Goal: Task Accomplishment & Management: Manage account settings

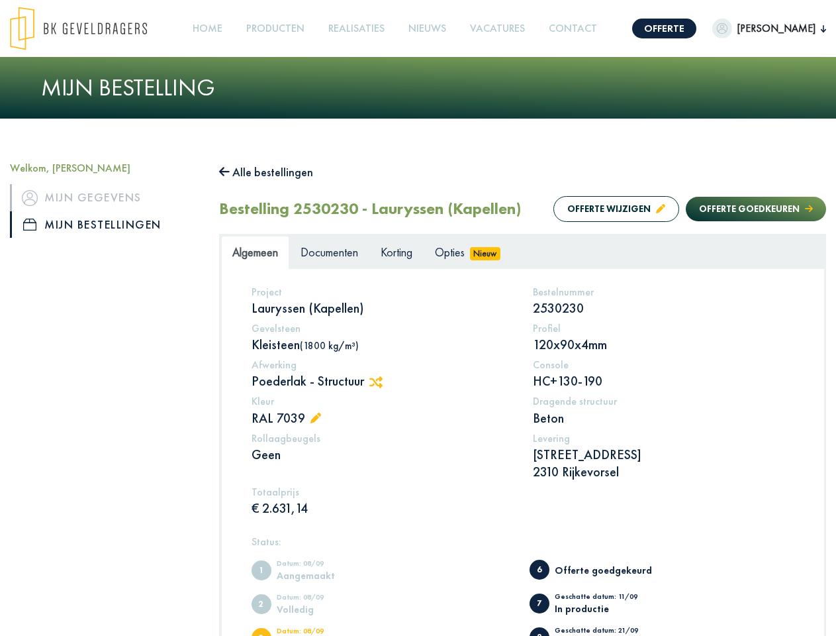
click at [91, 28] on img at bounding box center [78, 29] width 137 height 44
click at [694, 28] on link "Offerte" at bounding box center [664, 29] width 64 height 20
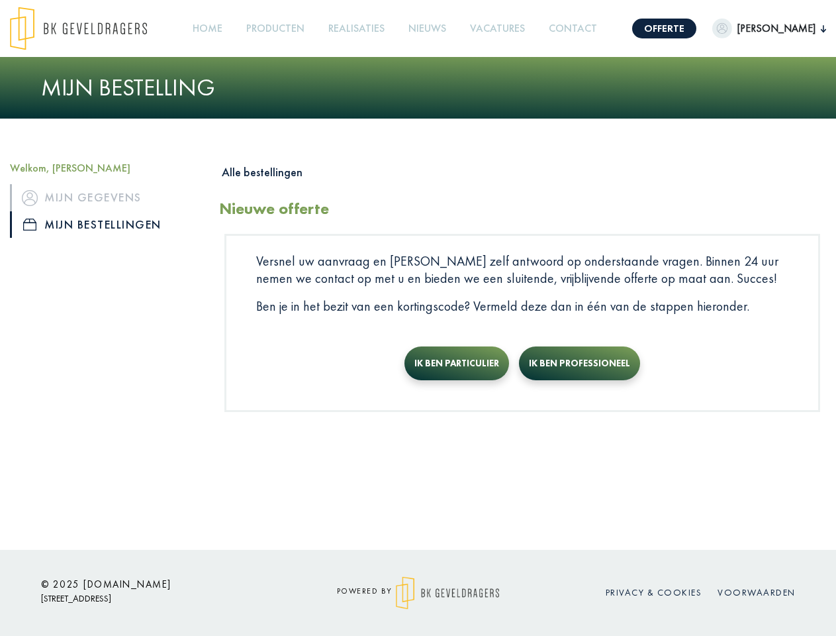
click at [777, 28] on span "[PERSON_NAME]" at bounding box center [776, 29] width 89 height 16
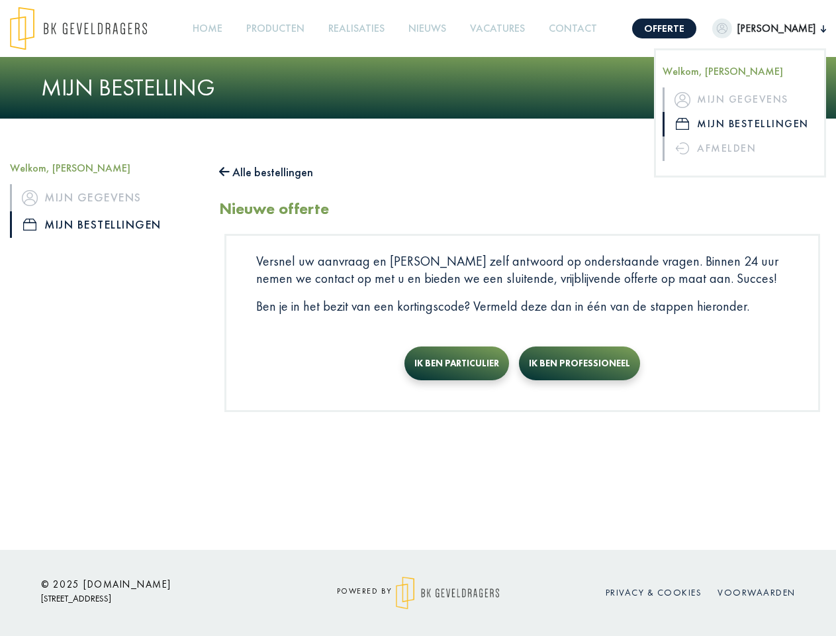
click at [300, 28] on link "Producten +" at bounding box center [275, 29] width 69 height 30
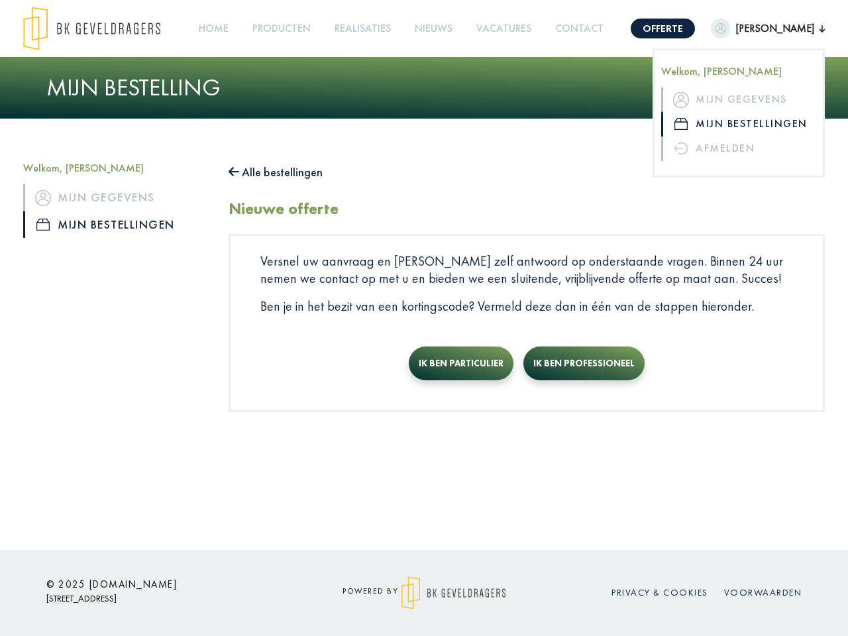
click at [273, 172] on button "Alle bestellingen" at bounding box center [275, 172] width 94 height 21
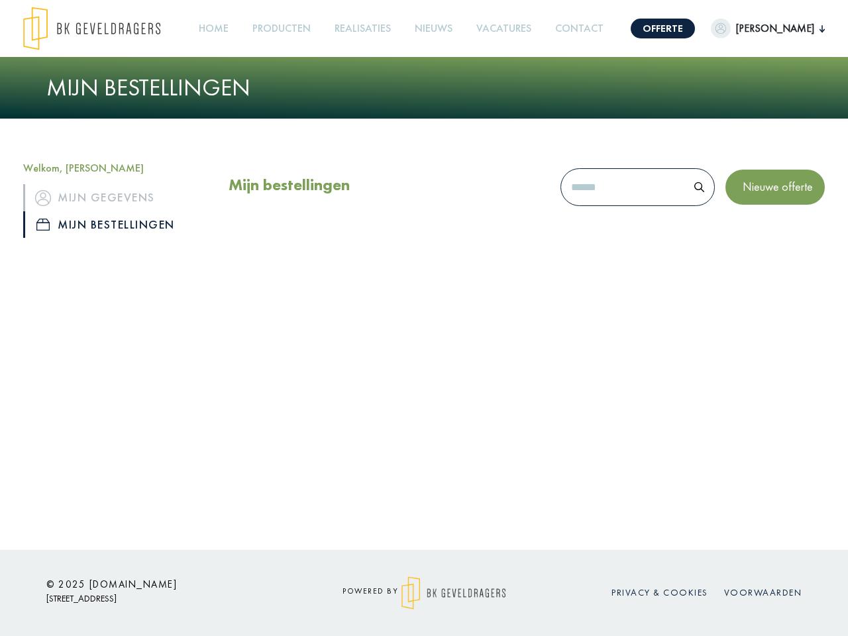
click at [603, 209] on div "Mijn bestellingen Nieuwe offerte" at bounding box center [526, 190] width 596 height 57
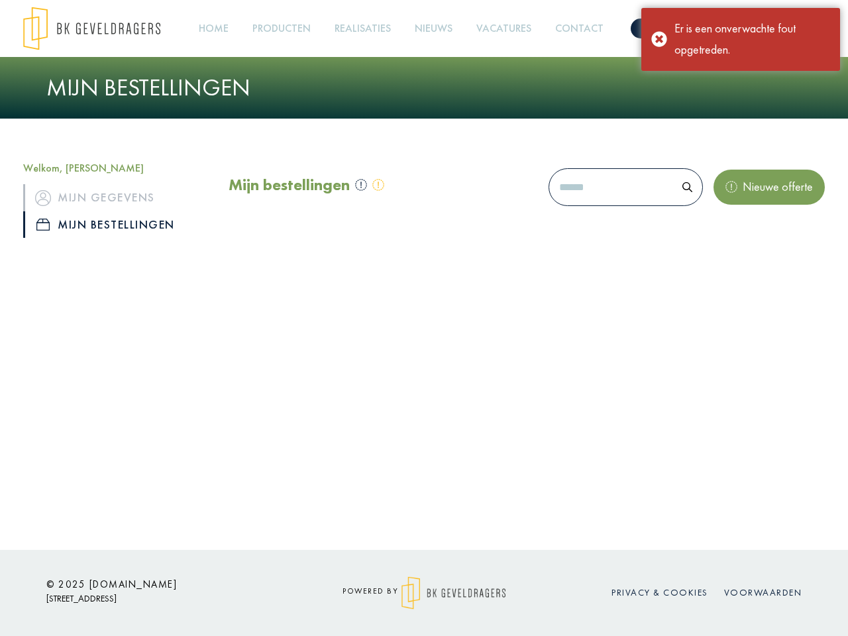
click at [743, 209] on div "Mijn bestellingen Nieuwe offerte" at bounding box center [526, 190] width 596 height 57
click at [381, 382] on div "Offerte [PERSON_NAME], [PERSON_NAME] gegevens Mijn bestellingen Afmelden Home P…" at bounding box center [424, 275] width 848 height 550
click at [319, 418] on div "Offerte [PERSON_NAME], [PERSON_NAME] gegevens Mijn bestellingen Afmelden Home P…" at bounding box center [424, 275] width 848 height 550
